Goal: Task Accomplishment & Management: Use online tool/utility

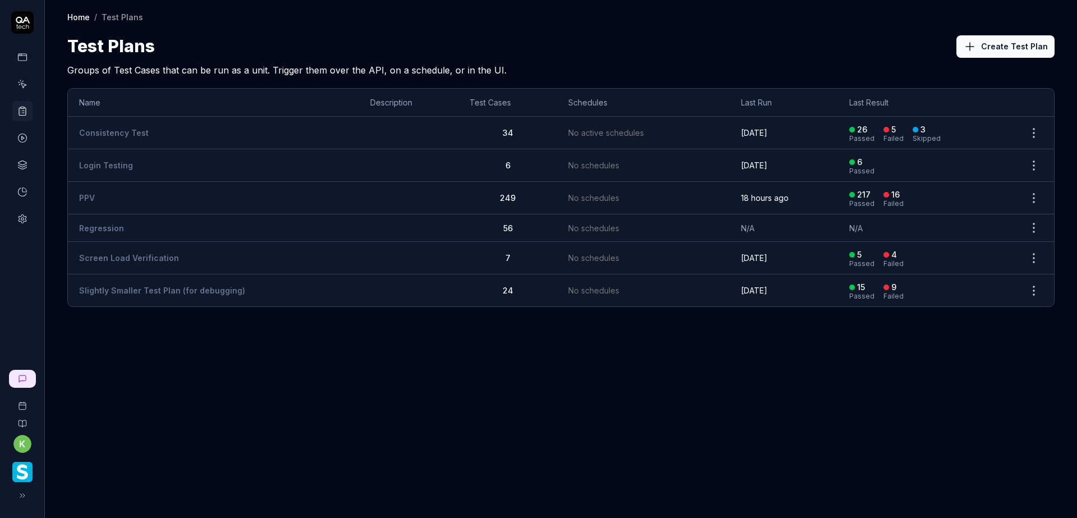
click at [199, 192] on td "PPV" at bounding box center [213, 198] width 291 height 33
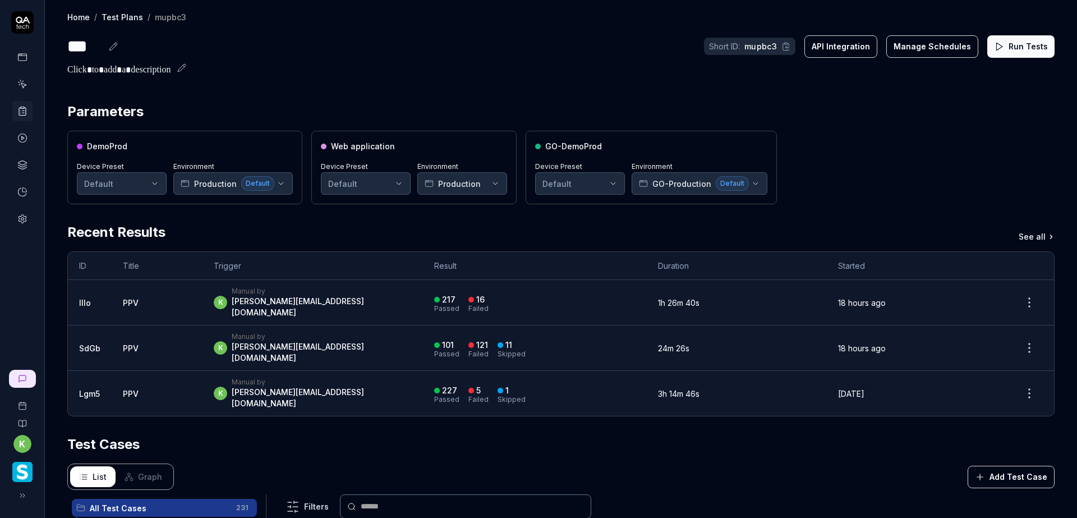
click at [1003, 48] on button "Run Tests" at bounding box center [1020, 46] width 67 height 22
click at [861, 111] on div "Parameters" at bounding box center [560, 112] width 987 height 20
drag, startPoint x: 900, startPoint y: 115, endPoint x: 890, endPoint y: 113, distance: 10.3
click at [900, 115] on div "Parameters" at bounding box center [560, 112] width 987 height 20
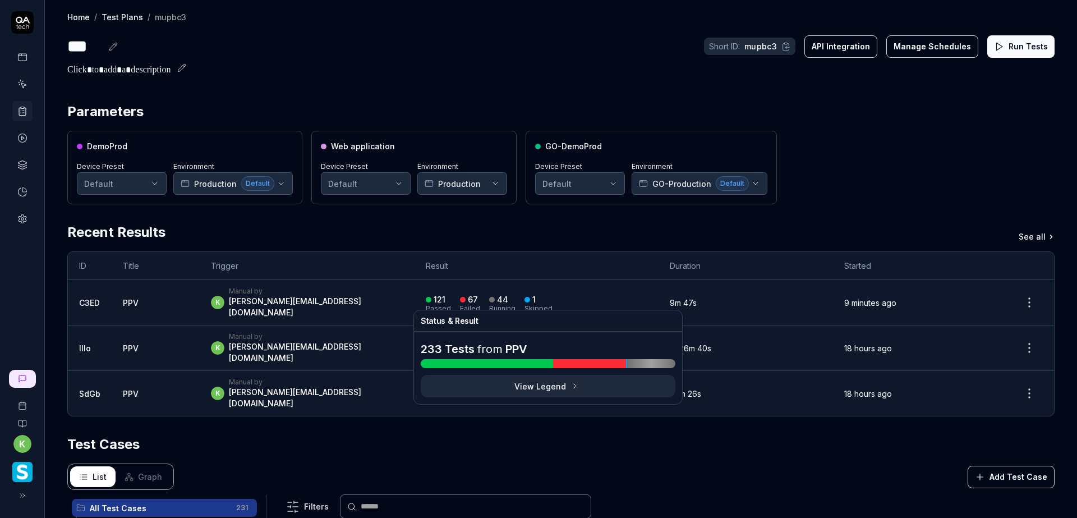
click at [608, 295] on div "121 Passed 67 Failed 44 Running 1 Skipped" at bounding box center [537, 302] width 222 height 19
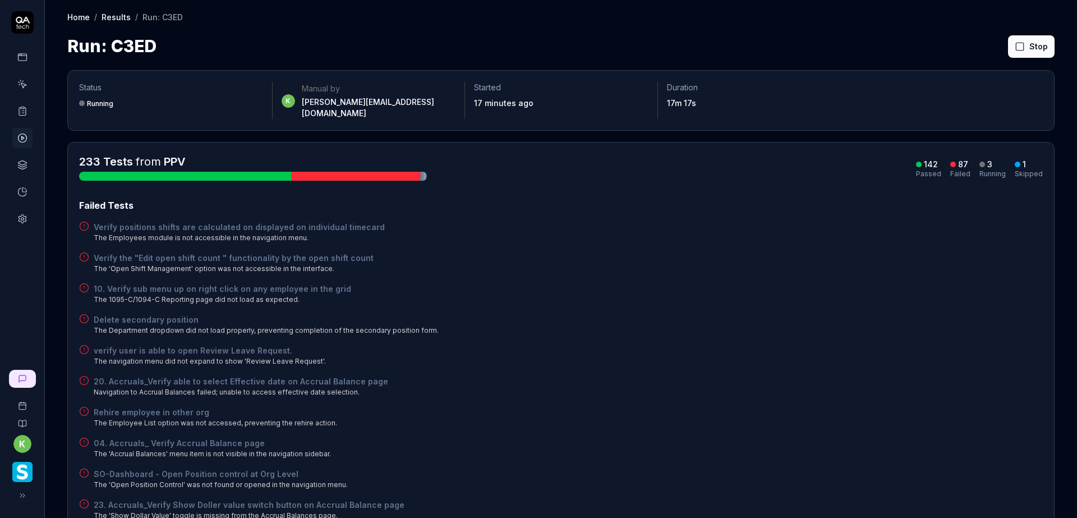
drag, startPoint x: 564, startPoint y: 199, endPoint x: 590, endPoint y: 204, distance: 26.3
click at [566, 199] on div "Failed Tests" at bounding box center [561, 205] width 964 height 13
click at [706, 284] on div "10. Verify sub menu up on right click on any employee in the grid The 1095-C/10…" at bounding box center [561, 294] width 964 height 22
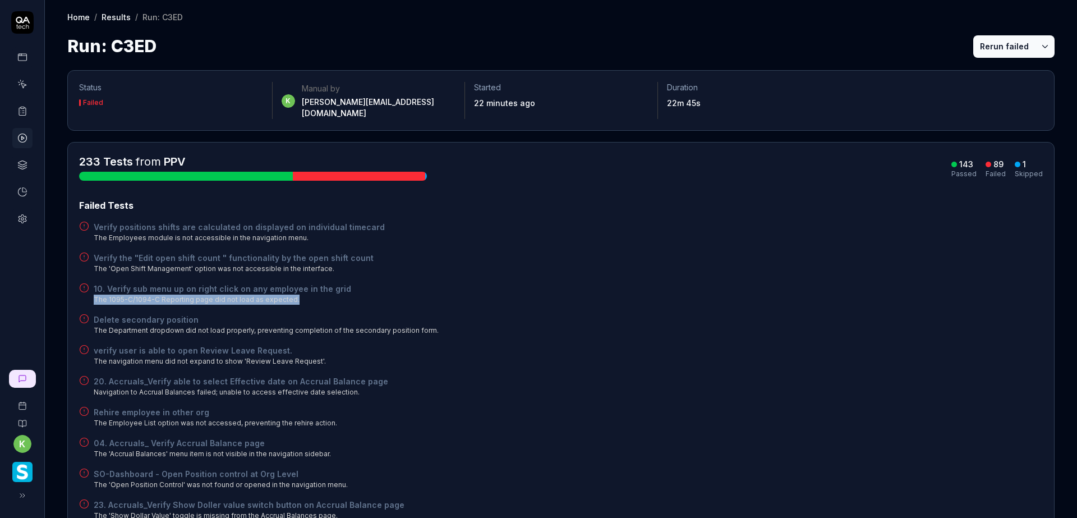
click at [989, 41] on button "Rerun failed" at bounding box center [1004, 46] width 62 height 22
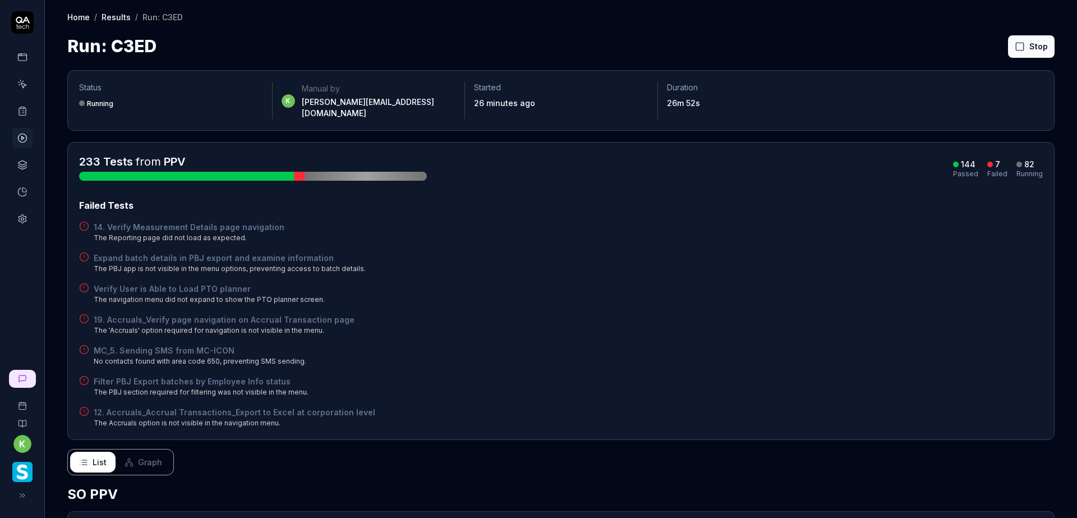
click at [761, 252] on div "Expand batch details in PBJ export and examine information The PBJ app is not v…" at bounding box center [561, 263] width 964 height 22
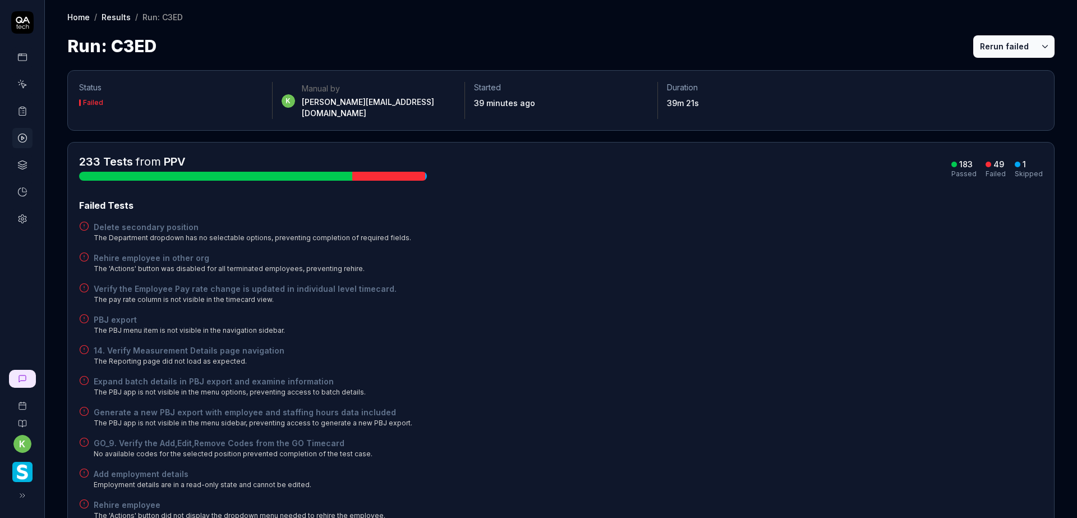
click at [701, 257] on div "Rehire employee in other org The 'Actions' button was disabled for all terminat…" at bounding box center [561, 263] width 964 height 22
click at [979, 47] on button "Rerun failed" at bounding box center [1004, 46] width 62 height 22
